Goal: Information Seeking & Learning: Learn about a topic

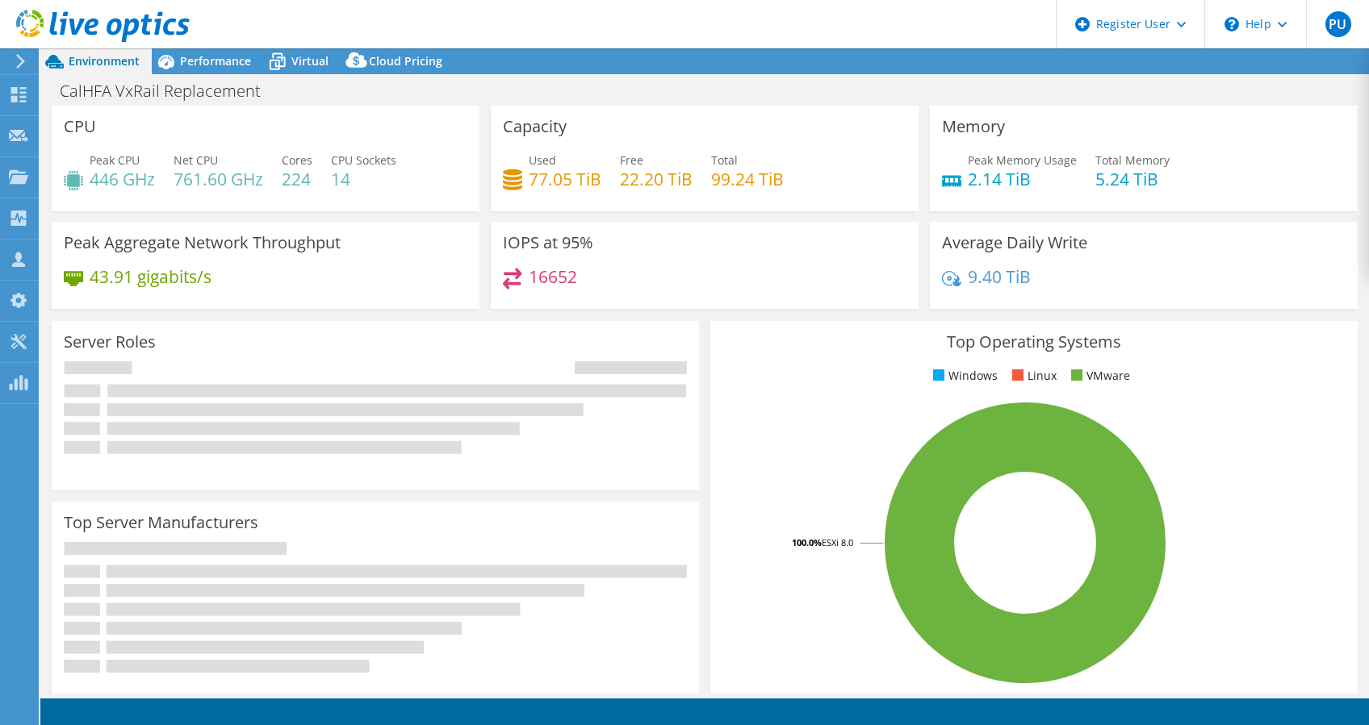
select select "USD"
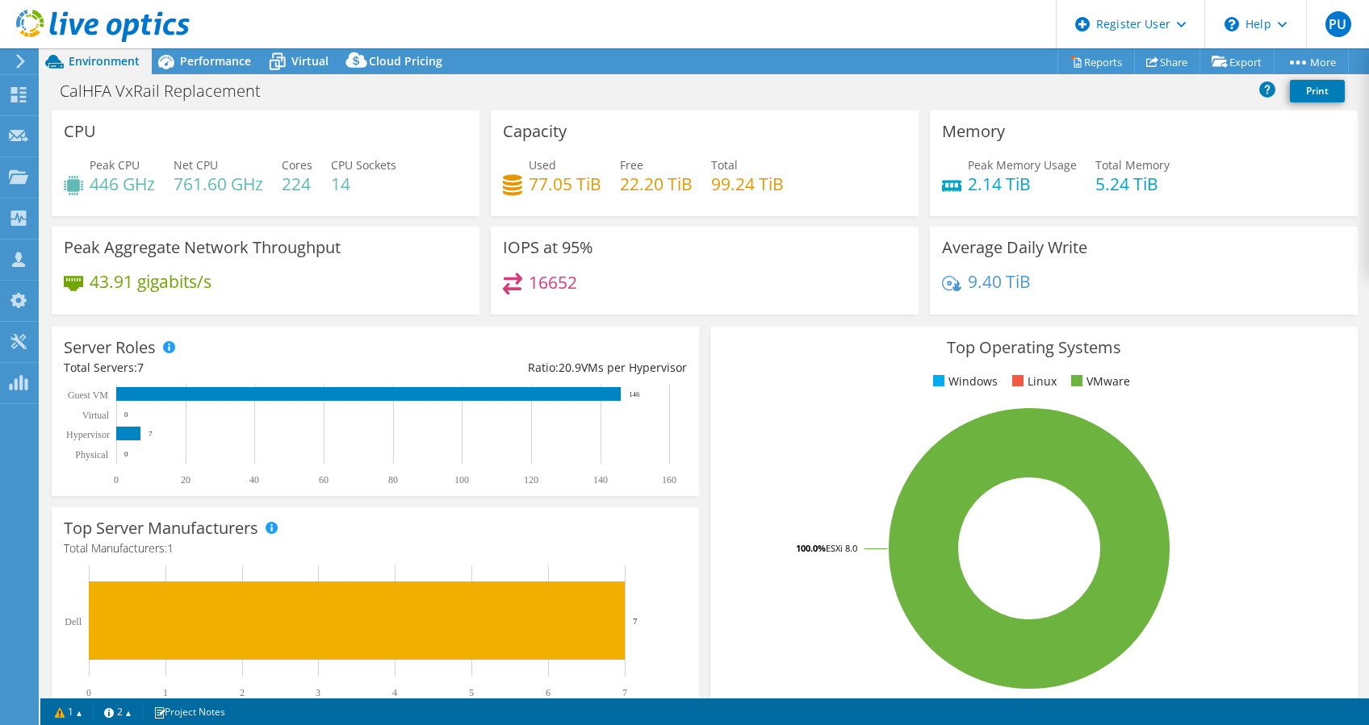
click at [562, 284] on h4 "16652" at bounding box center [553, 283] width 48 height 18
copy h4 "16652"
click at [227, 56] on span "Performance" at bounding box center [215, 60] width 71 height 15
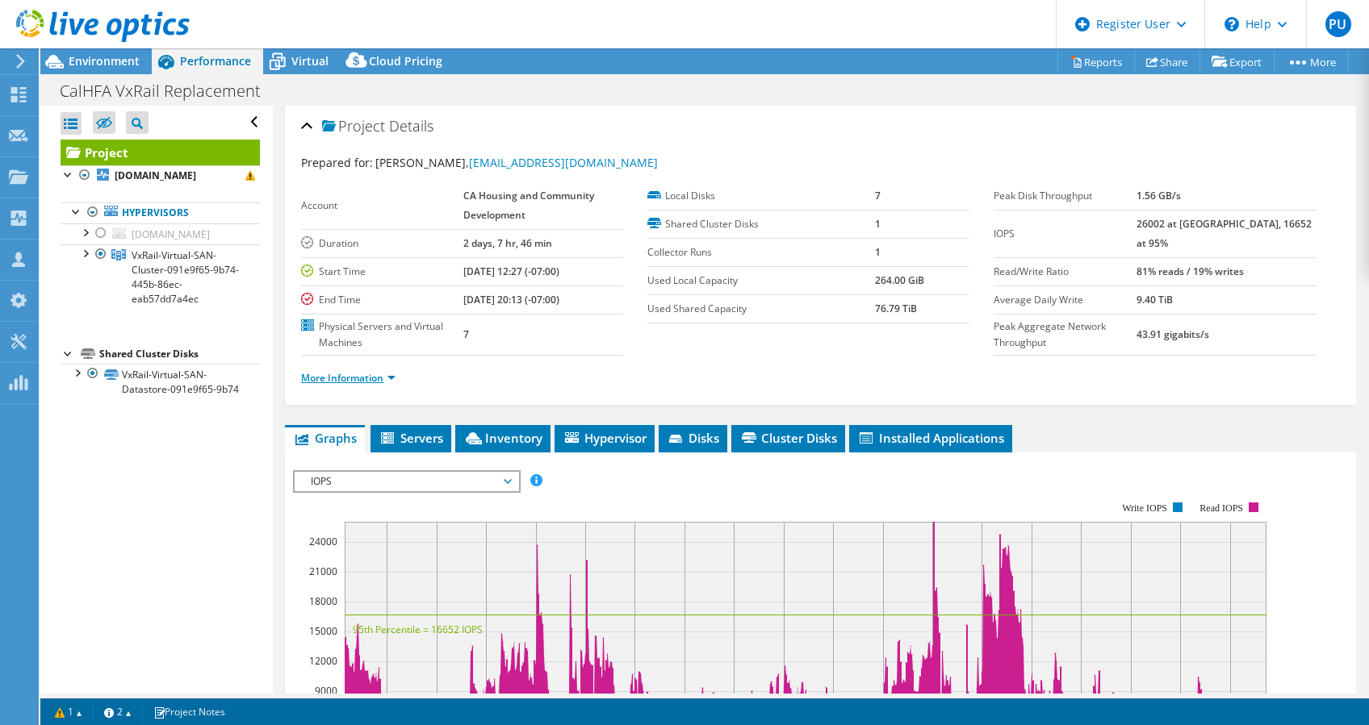
click at [365, 379] on link "More Information" at bounding box center [348, 378] width 94 height 14
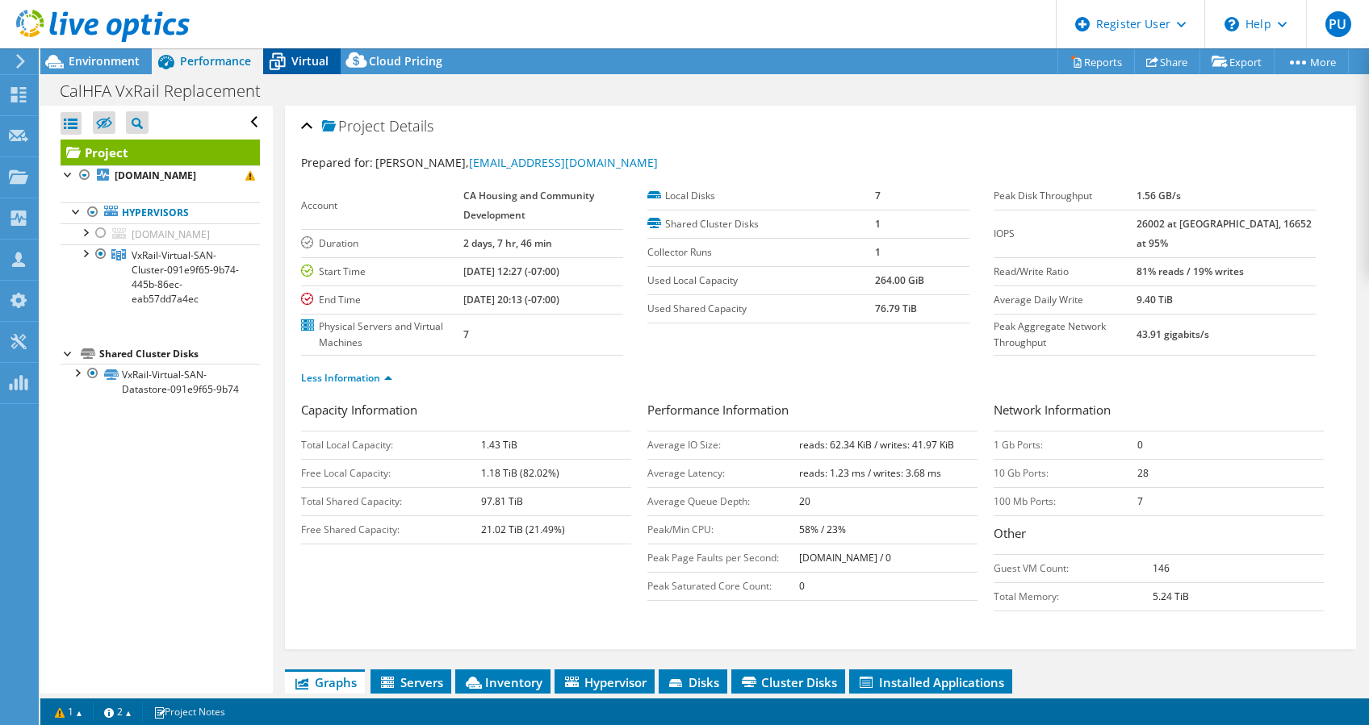
click at [291, 61] on span "Virtual" at bounding box center [309, 60] width 37 height 15
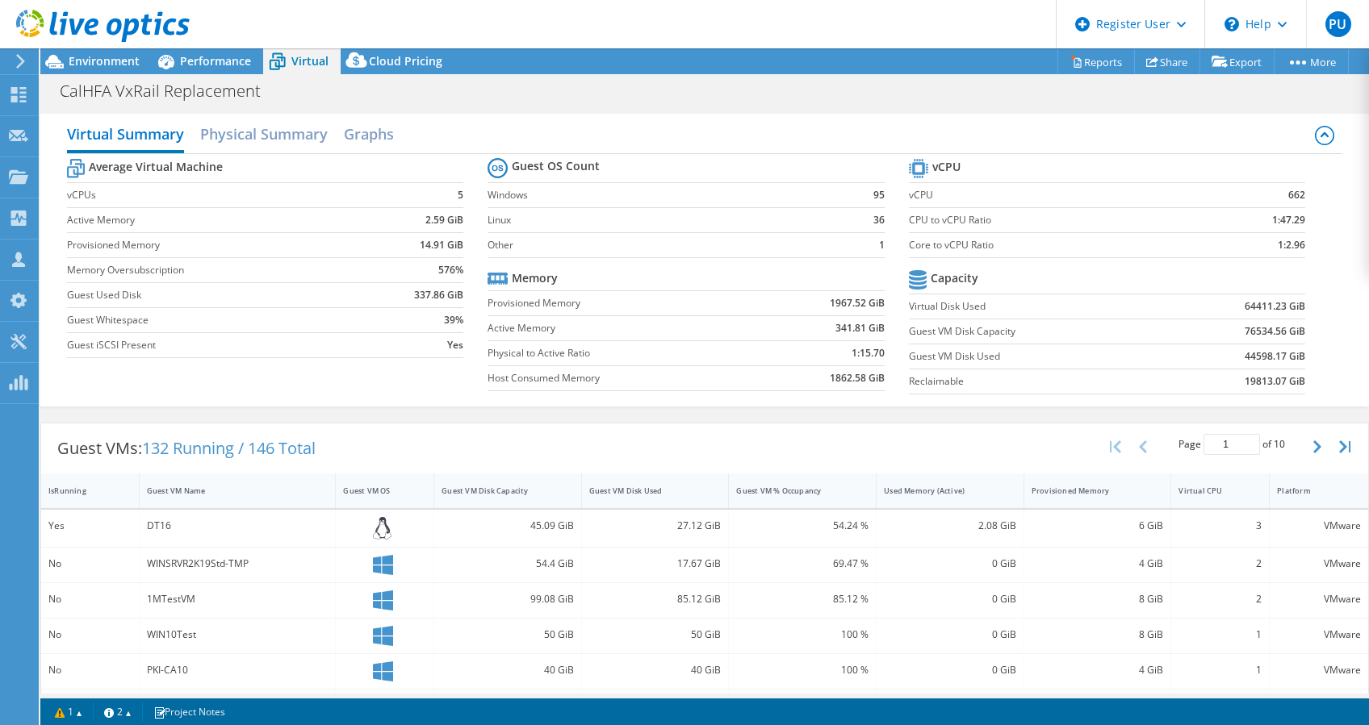
click at [993, 136] on div "Virtual Summary Physical Summary Graphs" at bounding box center [704, 136] width 1275 height 36
click at [85, 52] on div at bounding box center [95, 27] width 190 height 54
click at [93, 60] on span "Environment" at bounding box center [104, 60] width 71 height 15
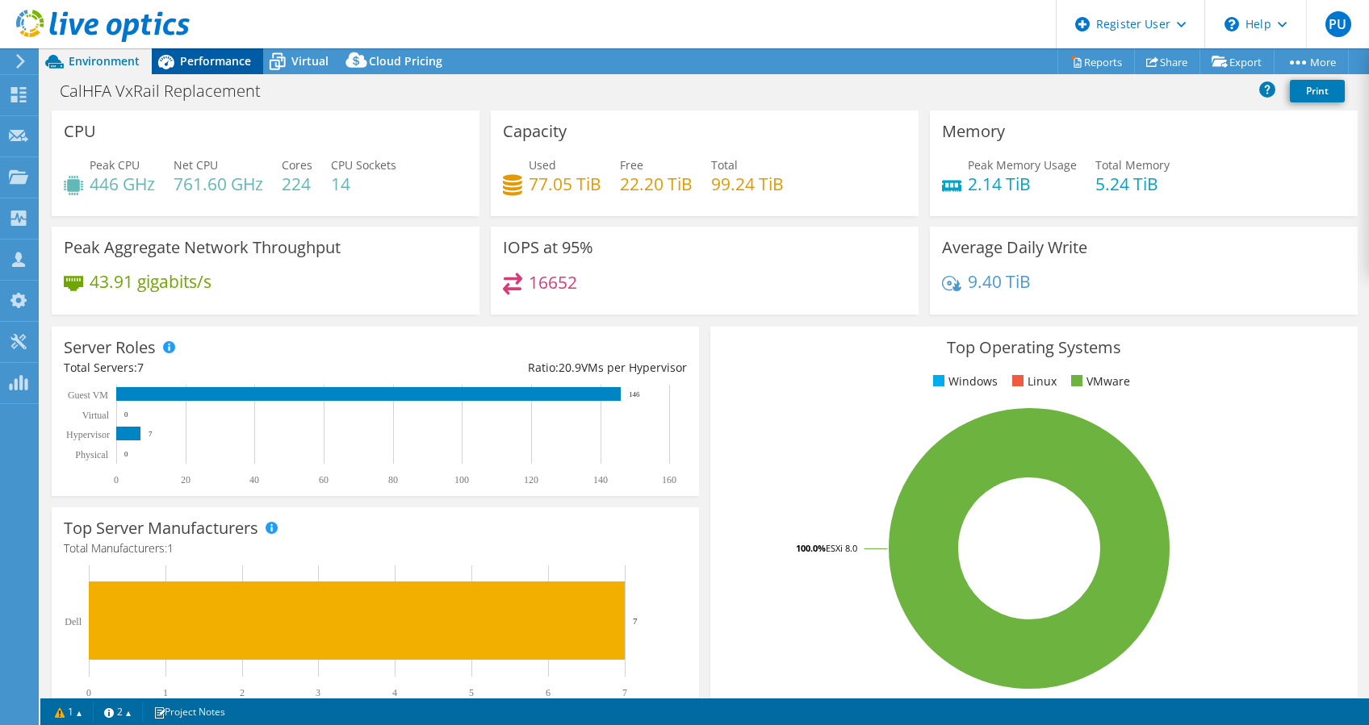
click at [239, 58] on span "Performance" at bounding box center [215, 60] width 71 height 15
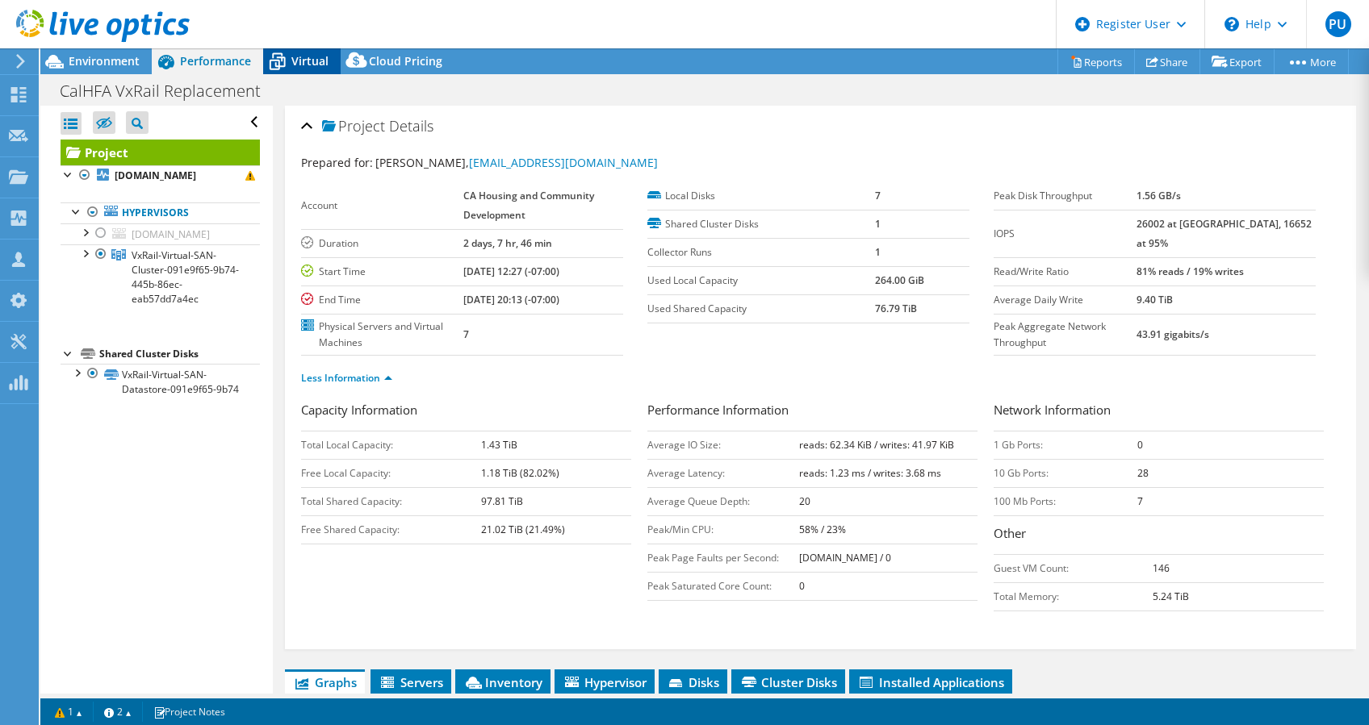
click at [329, 57] on div "Virtual" at bounding box center [301, 61] width 77 height 26
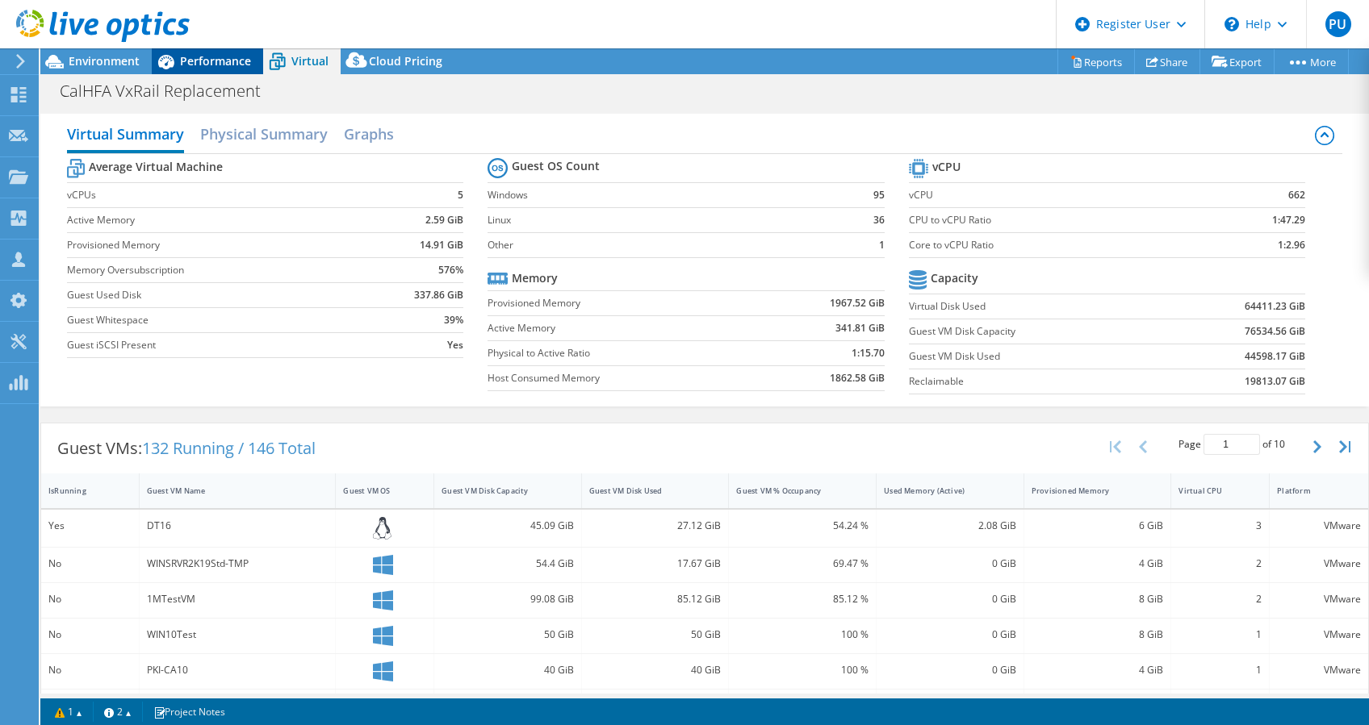
click at [224, 65] on span "Performance" at bounding box center [215, 60] width 71 height 15
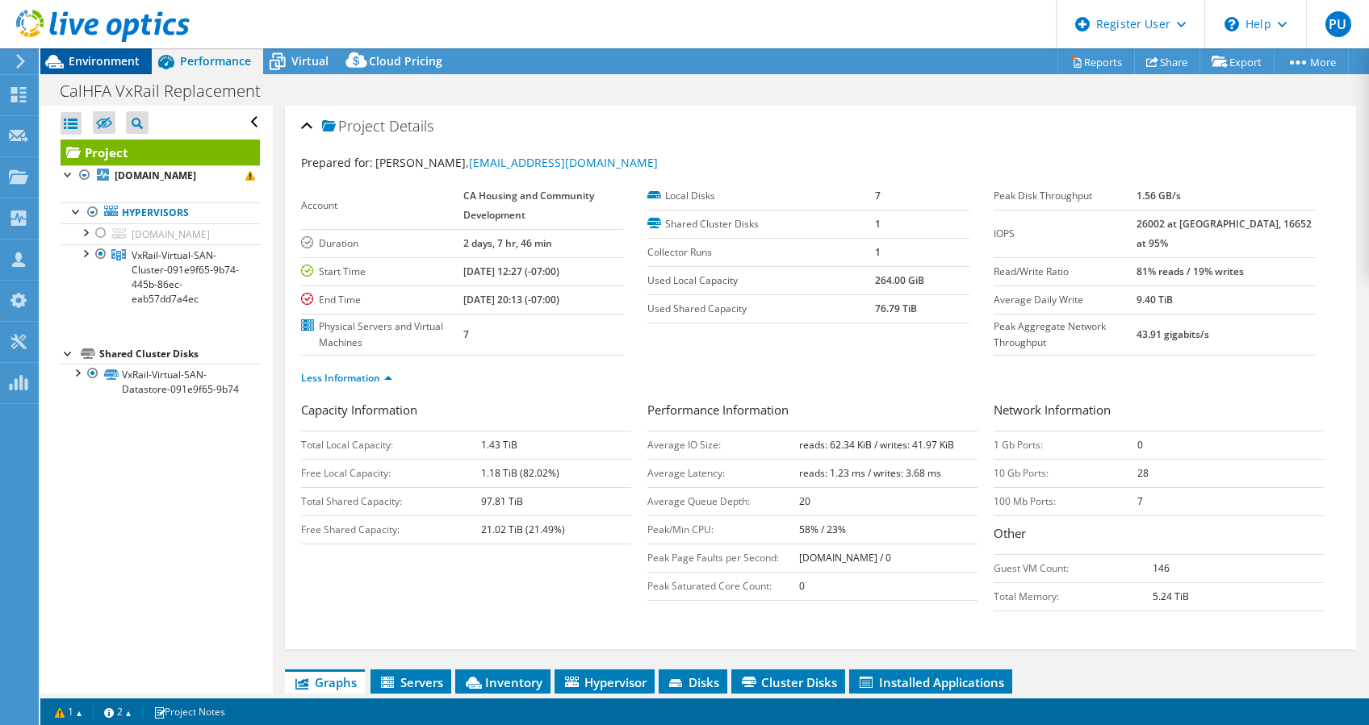
click at [103, 56] on span "Environment" at bounding box center [104, 60] width 71 height 15
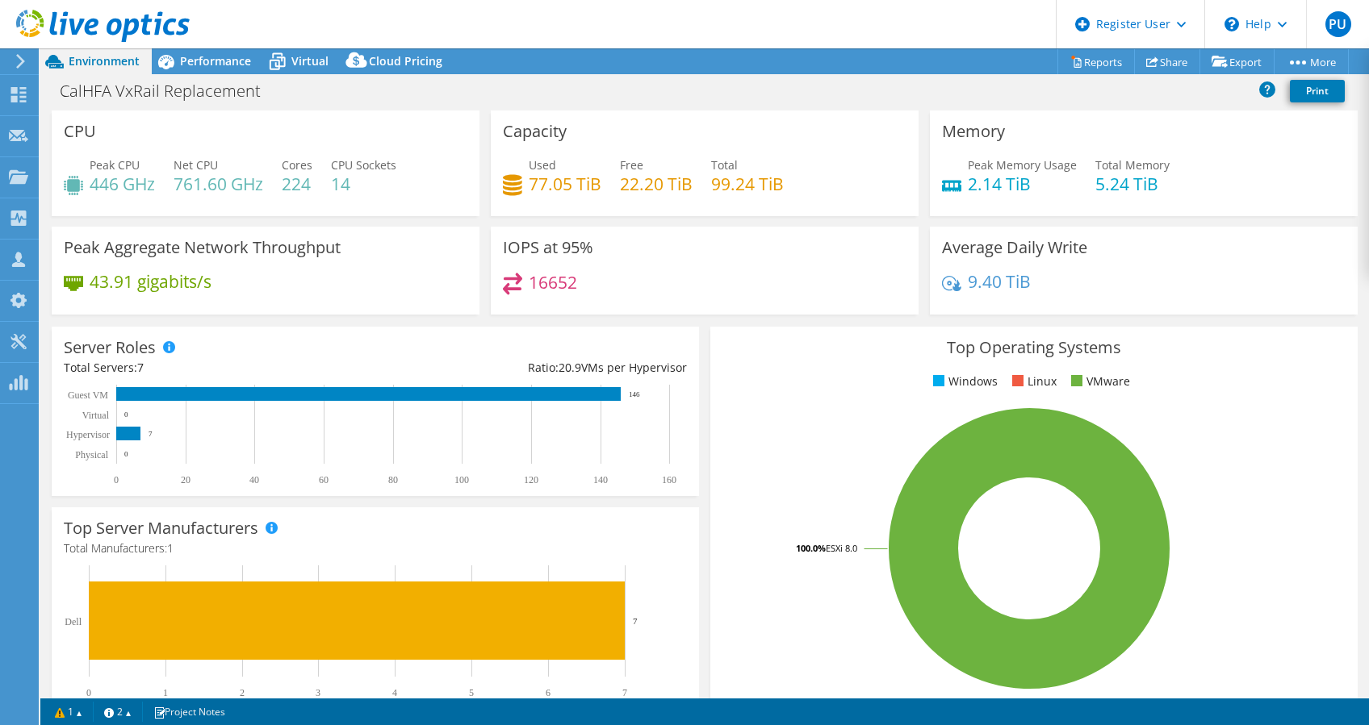
click at [545, 289] on h4 "16652" at bounding box center [553, 283] width 48 height 18
copy h4 "16652"
click at [535, 182] on h4 "77.05 TiB" at bounding box center [565, 184] width 73 height 18
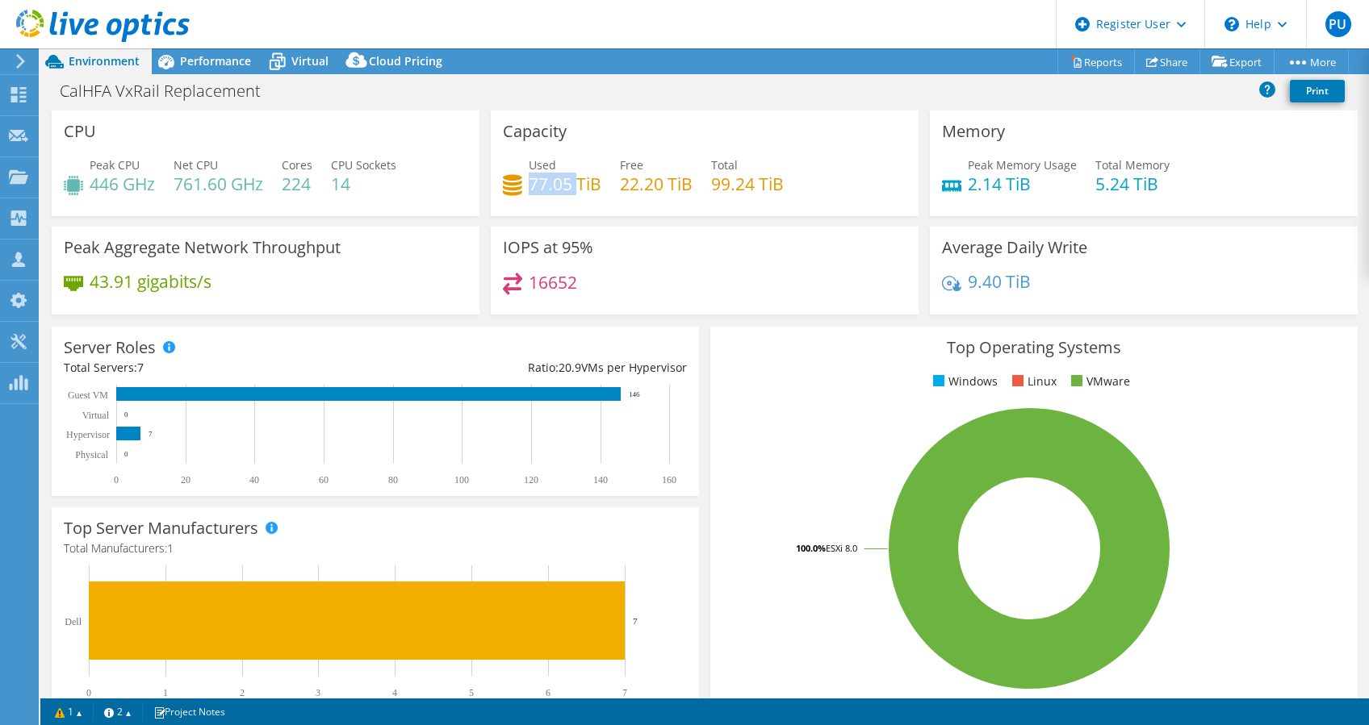
copy h4 "77.05"
click at [536, 183] on h4 "77.05 TiB" at bounding box center [565, 184] width 73 height 18
click at [101, 182] on h4 "446 GHz" at bounding box center [122, 184] width 65 height 18
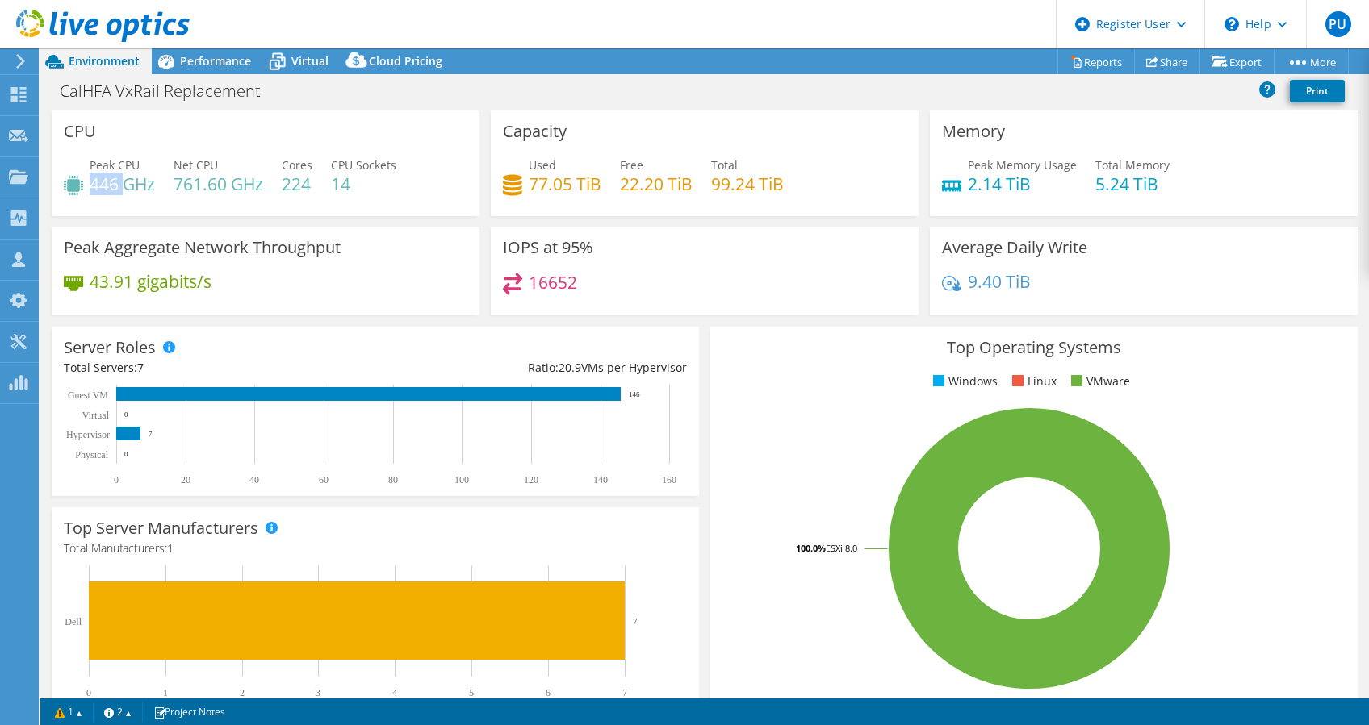
copy h4 "446"
